Goal: Task Accomplishment & Management: Use online tool/utility

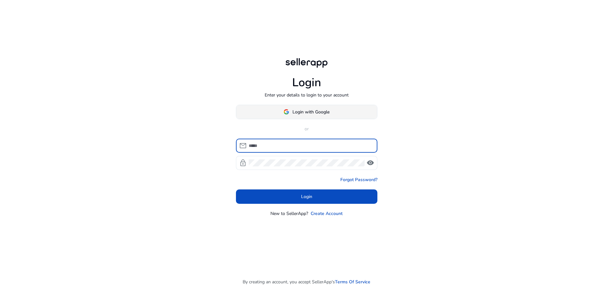
click at [306, 111] on span "Login with Google" at bounding box center [310, 111] width 37 height 7
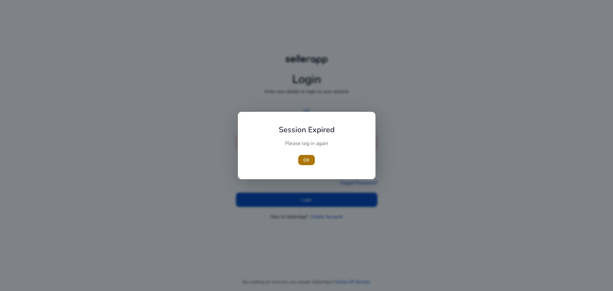
click at [308, 158] on span "OK" at bounding box center [306, 160] width 6 height 7
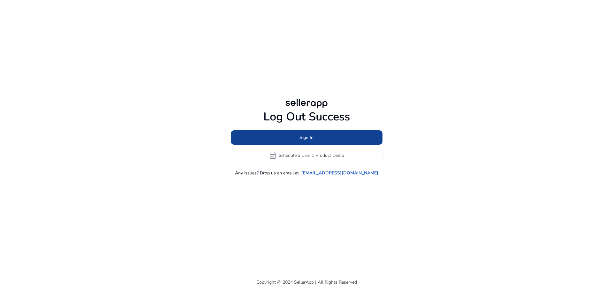
click at [284, 136] on span at bounding box center [307, 137] width 152 height 15
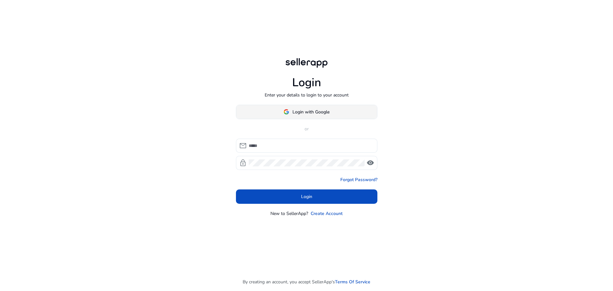
click at [308, 117] on span at bounding box center [306, 111] width 141 height 15
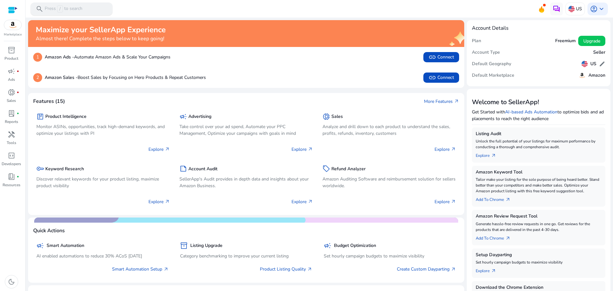
click at [62, 8] on span "/" at bounding box center [60, 8] width 6 height 7
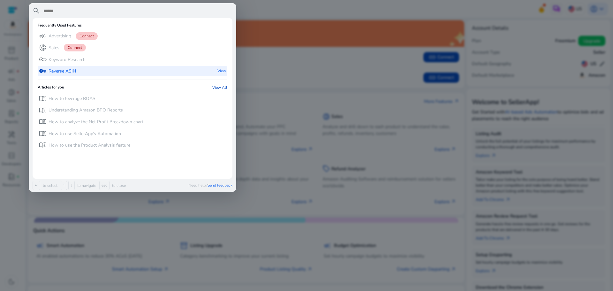
click at [57, 72] on p "Reverse ASIN" at bounding box center [61, 71] width 27 height 6
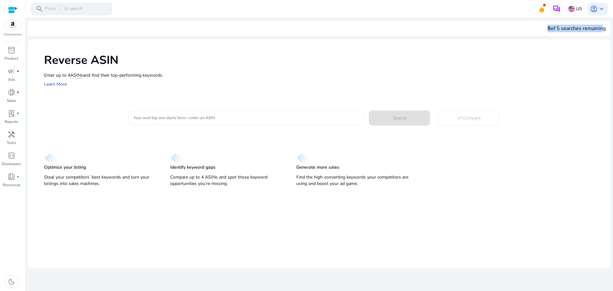
drag, startPoint x: 547, startPoint y: 29, endPoint x: 600, endPoint y: 28, distance: 53.9
click at [600, 28] on div "5 of 5 searches remaining" at bounding box center [576, 29] width 58 height 8
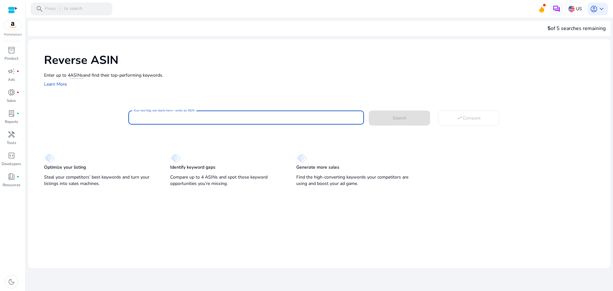
click at [188, 118] on input "Your next big win starts here—enter an ASIN" at bounding box center [245, 117] width 225 height 7
paste input "**********"
type input "**********"
click at [406, 121] on span at bounding box center [398, 117] width 61 height 15
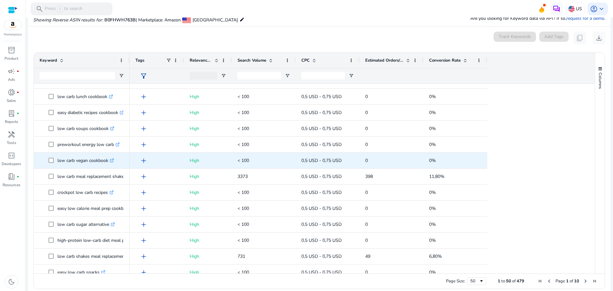
scroll to position [608, 0]
